Goal: Information Seeking & Learning: Check status

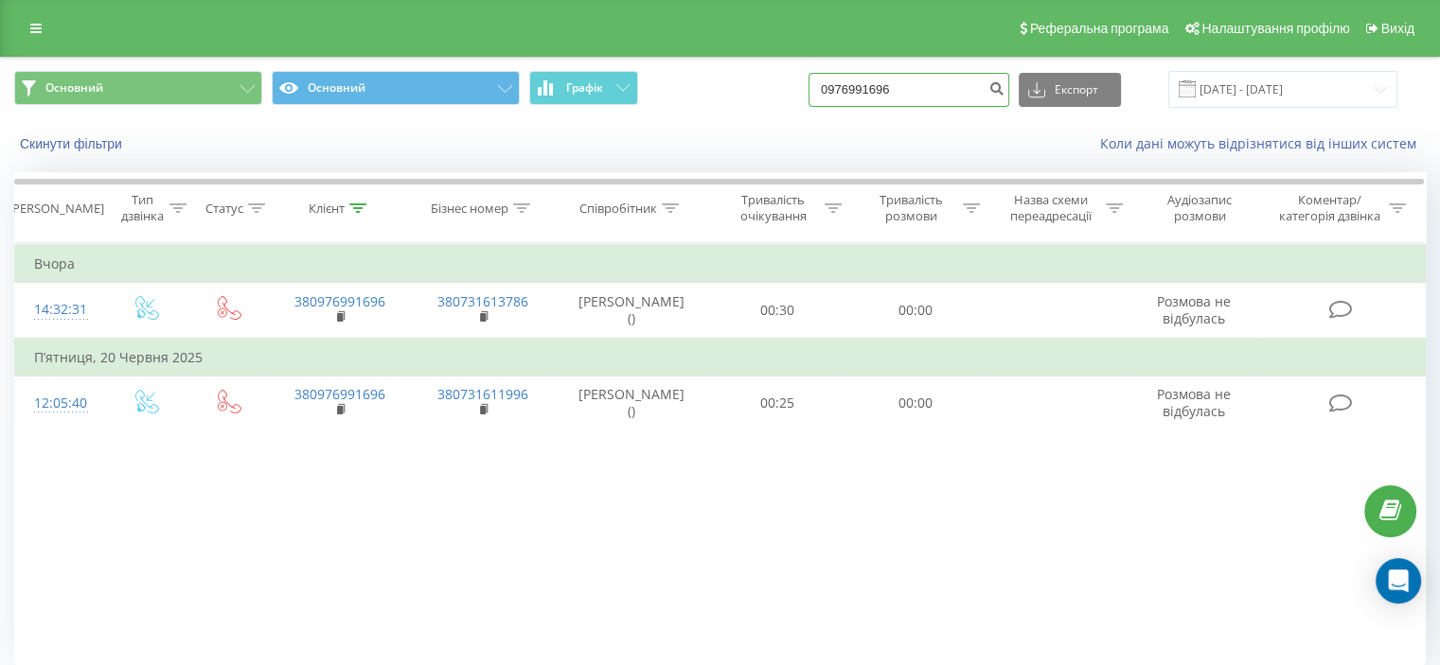
drag, startPoint x: 922, startPoint y: 92, endPoint x: 727, endPoint y: 117, distance: 196.7
click at [727, 116] on div "Основний Основний Графік 0976991696 Експорт .csv .xls .xlsx 20.05.2025 - 20.08.…" at bounding box center [720, 89] width 1438 height 63
type input "0674184757"
click at [1004, 86] on icon "submit" at bounding box center [996, 85] width 16 height 11
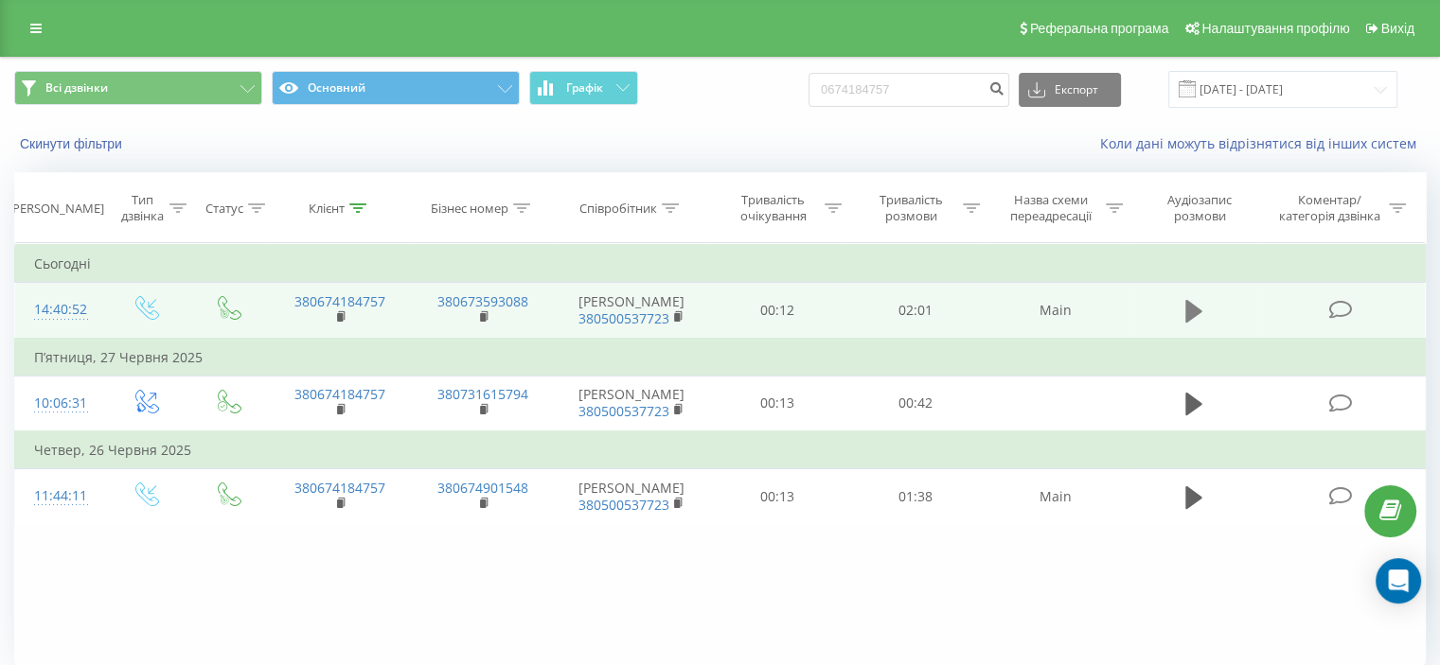
click at [1196, 307] on icon at bounding box center [1193, 311] width 17 height 27
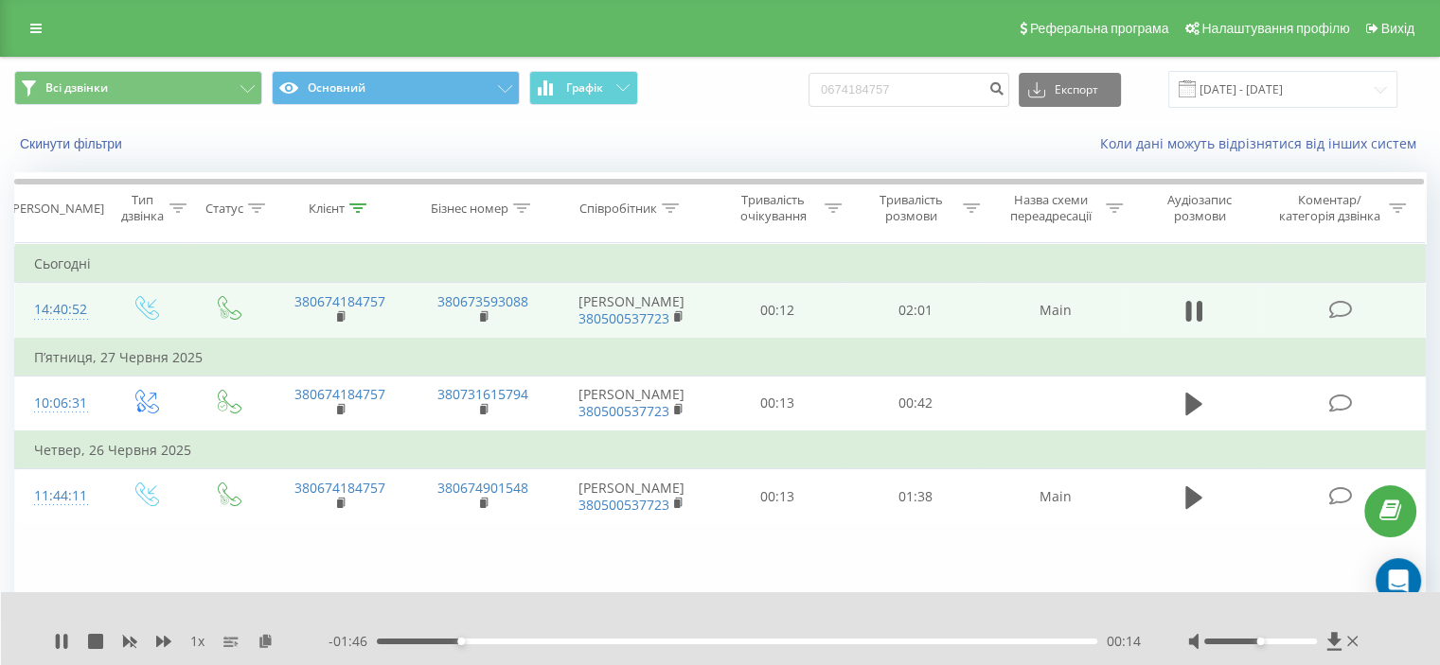
click at [988, 601] on div "1 x - 01:46 00:14 00:14" at bounding box center [721, 629] width 1440 height 73
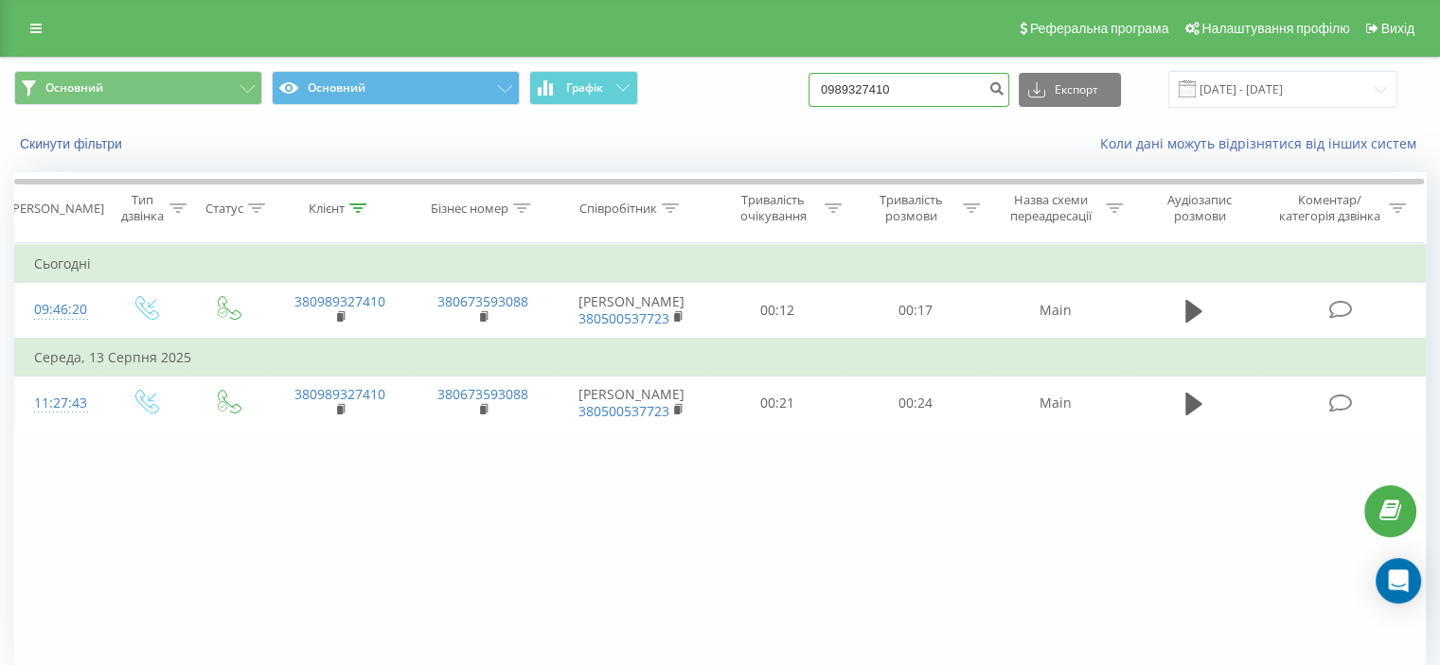
drag, startPoint x: 825, startPoint y: 85, endPoint x: 806, endPoint y: 75, distance: 22.4
click at [795, 80] on div "Основний Основний Графік 0989327410 Експорт .csv .xls .xlsx [DATE] - [DATE]" at bounding box center [719, 89] width 1411 height 37
paste input "380687485906"
type input "380687485906"
click at [1004, 80] on icon "submit" at bounding box center [996, 85] width 16 height 11
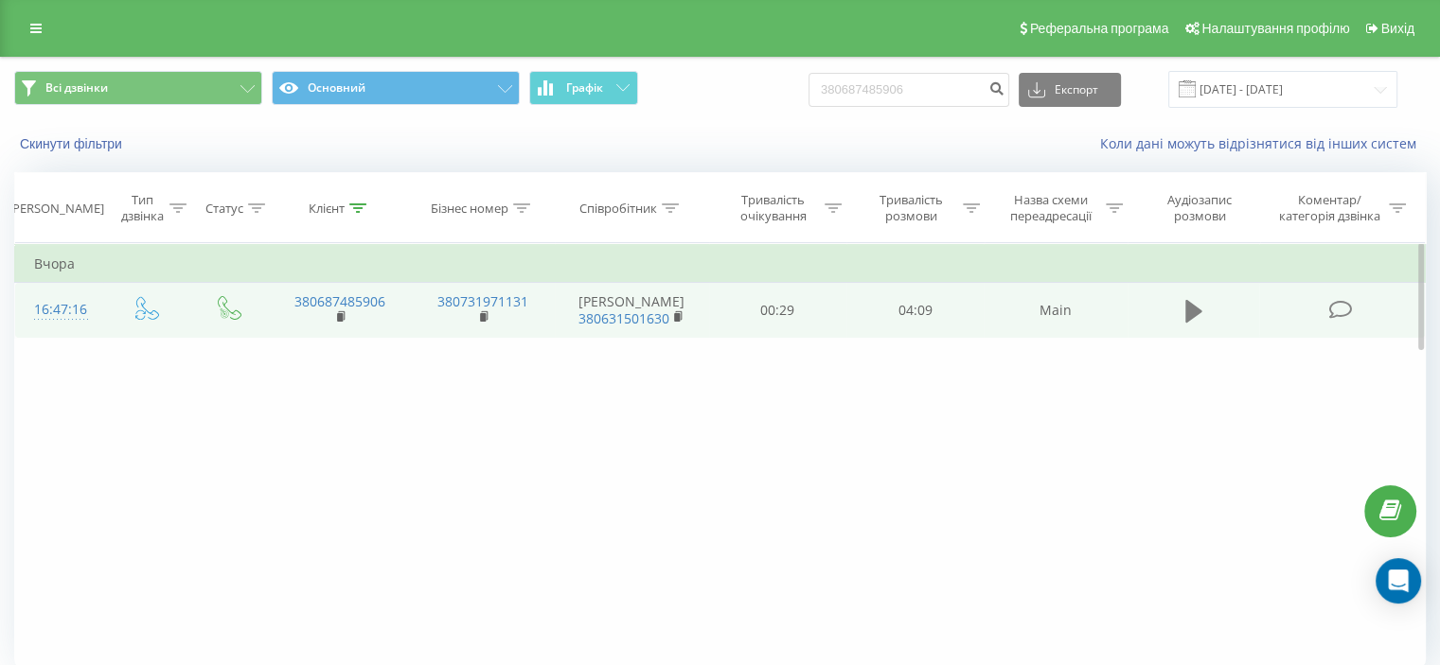
click at [1186, 325] on icon at bounding box center [1193, 311] width 17 height 27
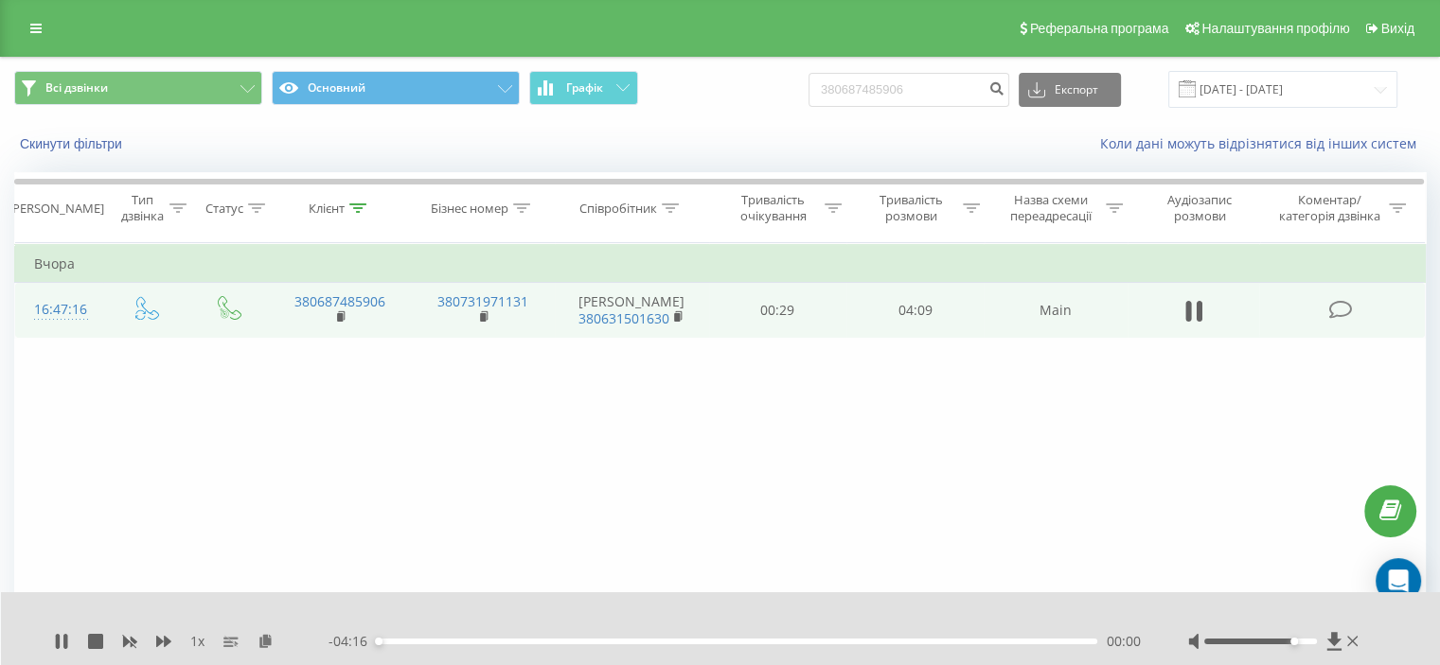
drag, startPoint x: 1263, startPoint y: 641, endPoint x: 1289, endPoint y: 646, distance: 26.9
click at [1289, 646] on div at bounding box center [1275, 641] width 174 height 19
click at [517, 466] on div "Фільтрувати за умовою Дорівнює Введіть значення Скасувати OK Фільтрувати за умо…" at bounding box center [719, 456] width 1411 height 426
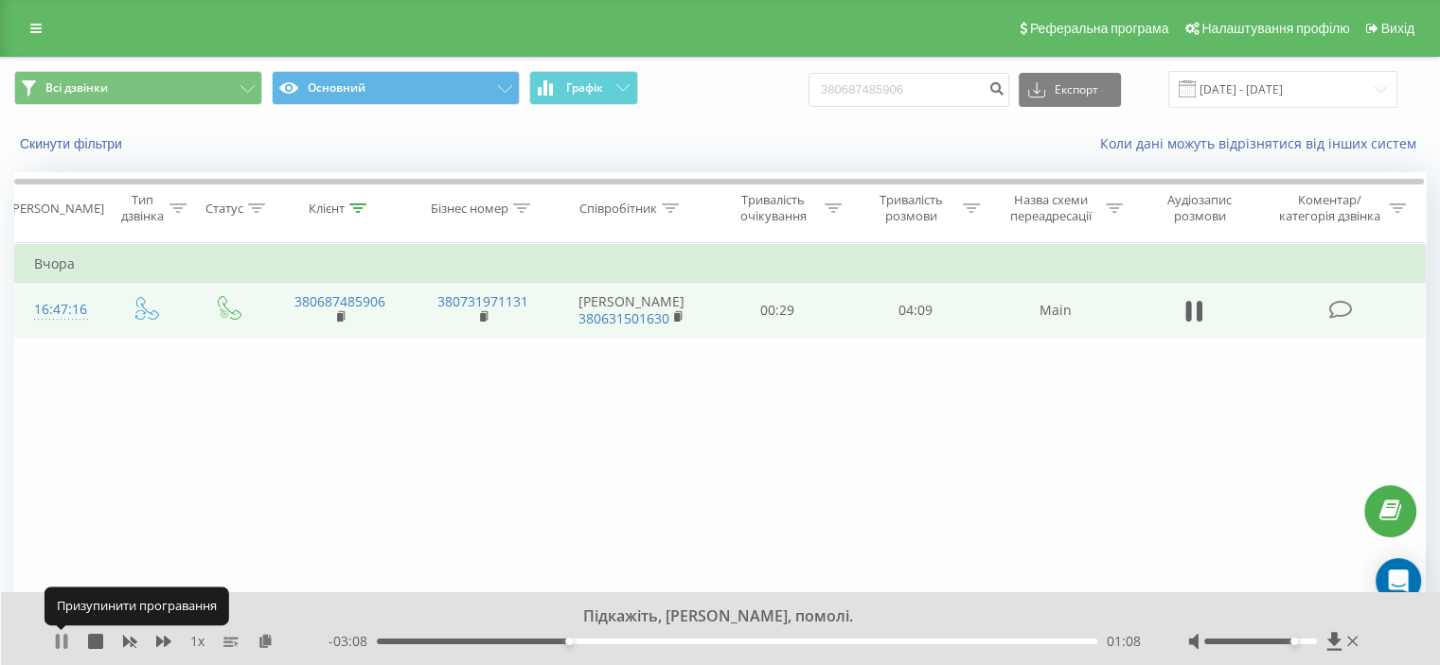
click at [60, 636] on icon at bounding box center [61, 641] width 15 height 15
click at [60, 636] on icon at bounding box center [61, 641] width 11 height 15
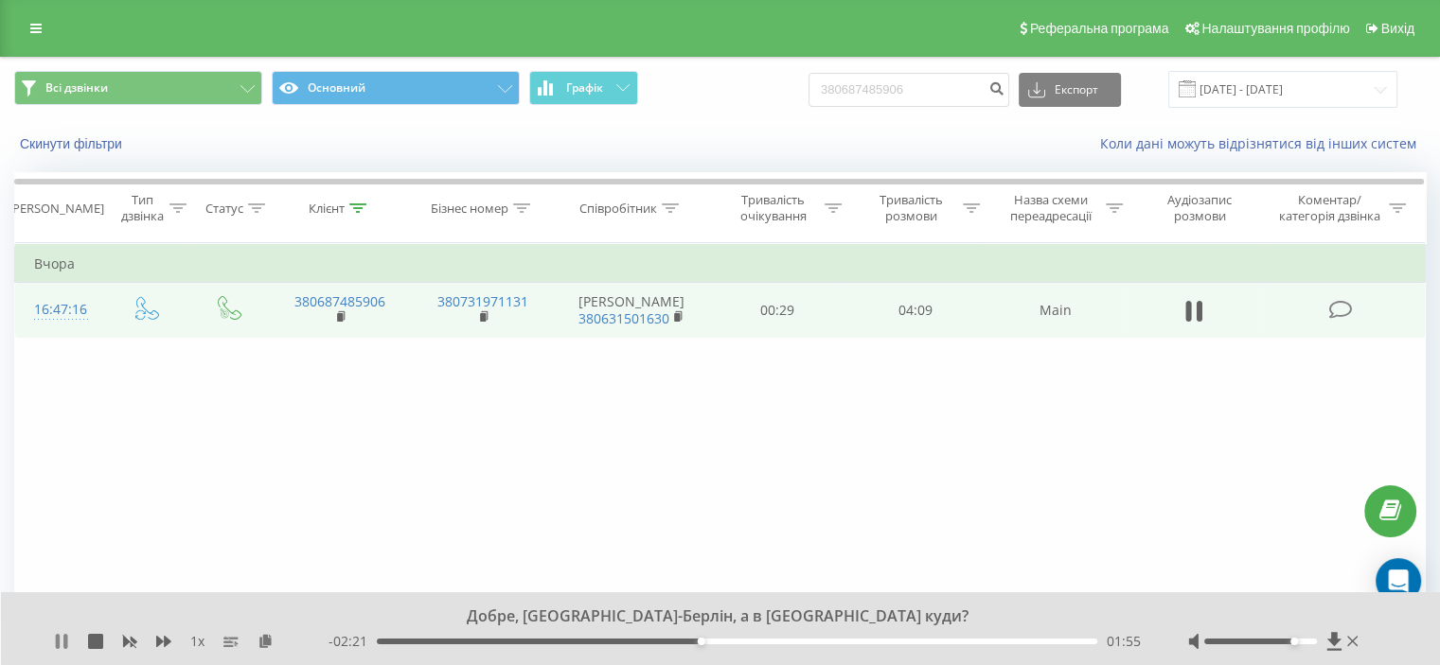
click at [60, 639] on icon at bounding box center [61, 641] width 15 height 15
click at [56, 635] on icon at bounding box center [61, 641] width 11 height 15
click at [827, 640] on div "02:40" at bounding box center [737, 642] width 720 height 6
